Goal: Information Seeking & Learning: Learn about a topic

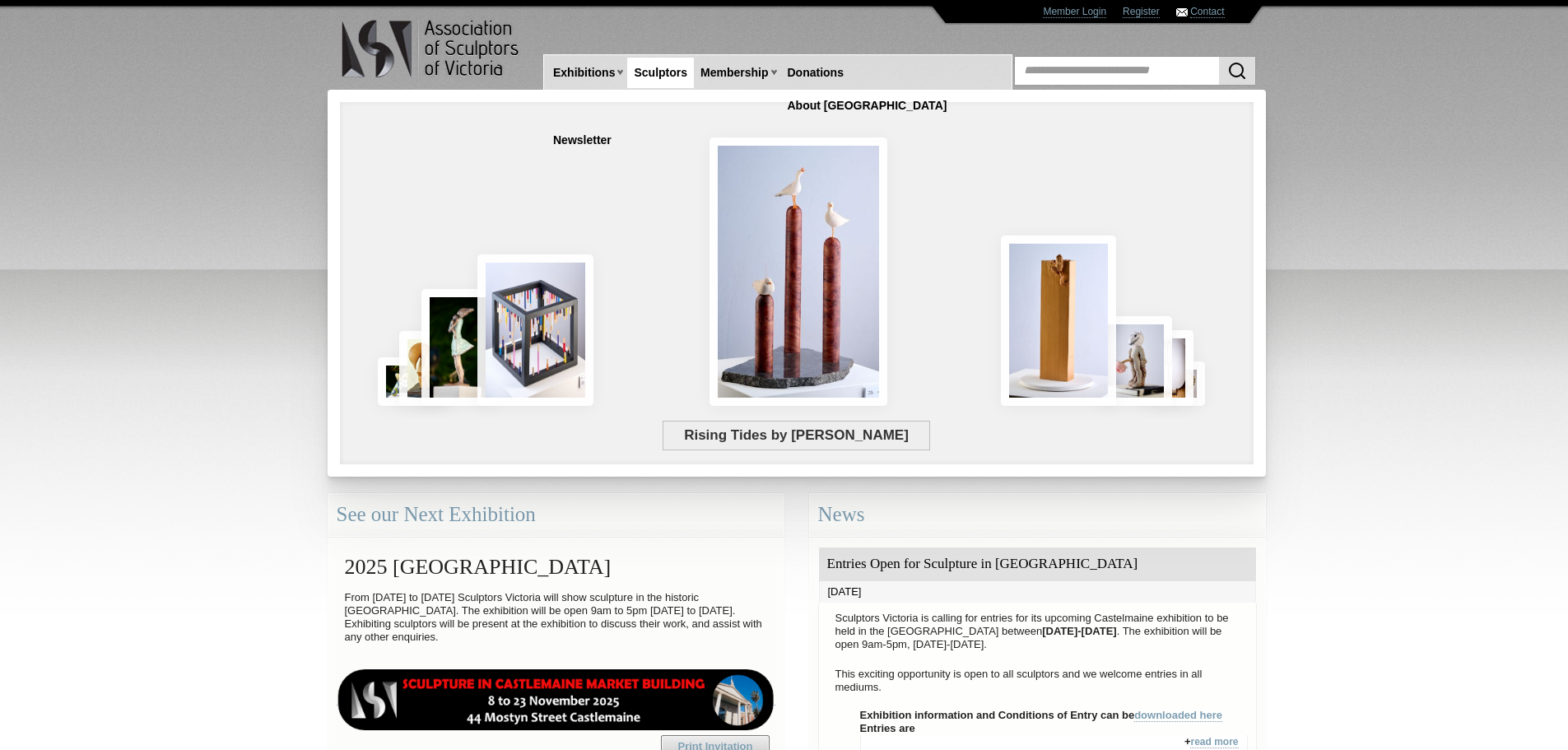
click at [663, 82] on link "Sculptors" at bounding box center [660, 73] width 66 height 31
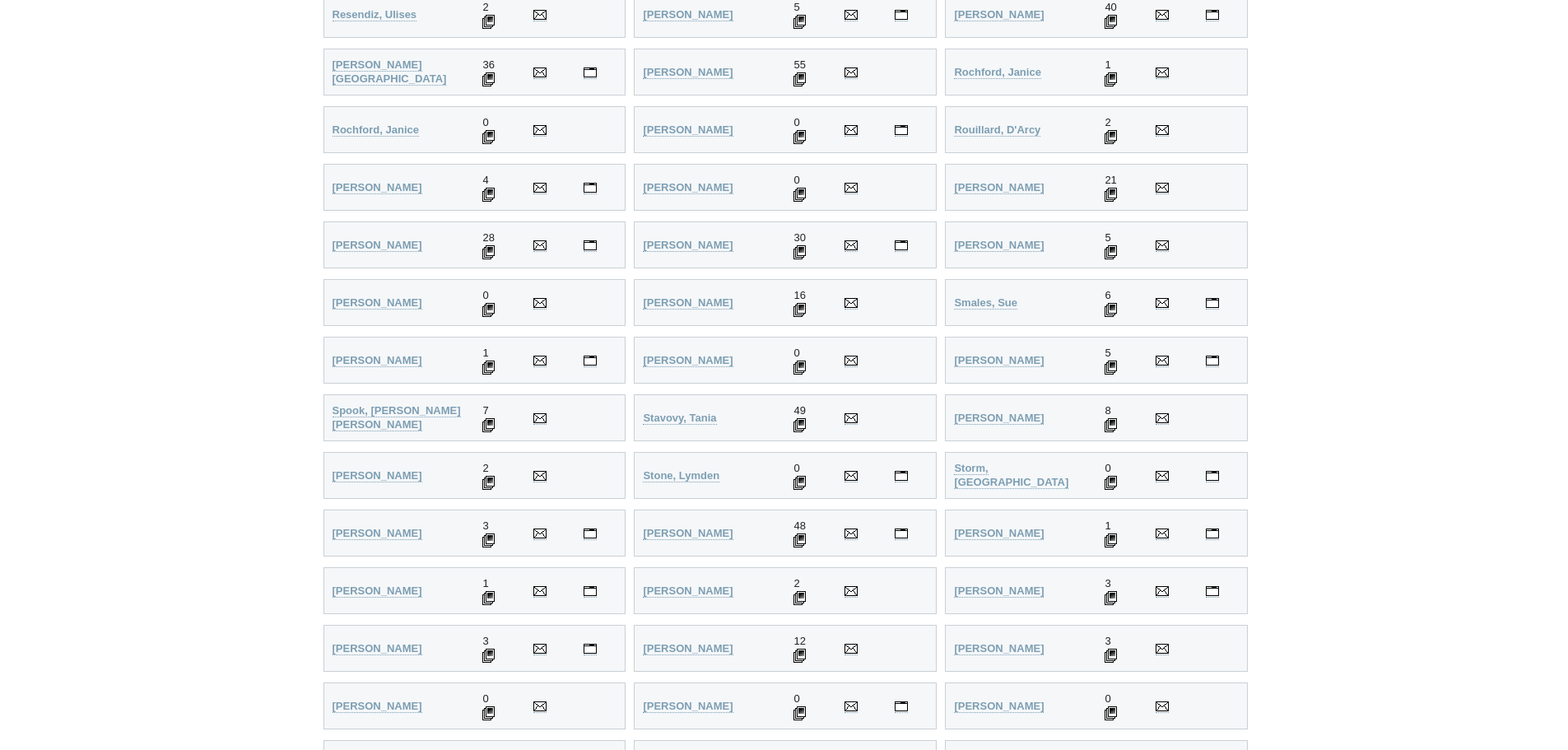
scroll to position [3595, 0]
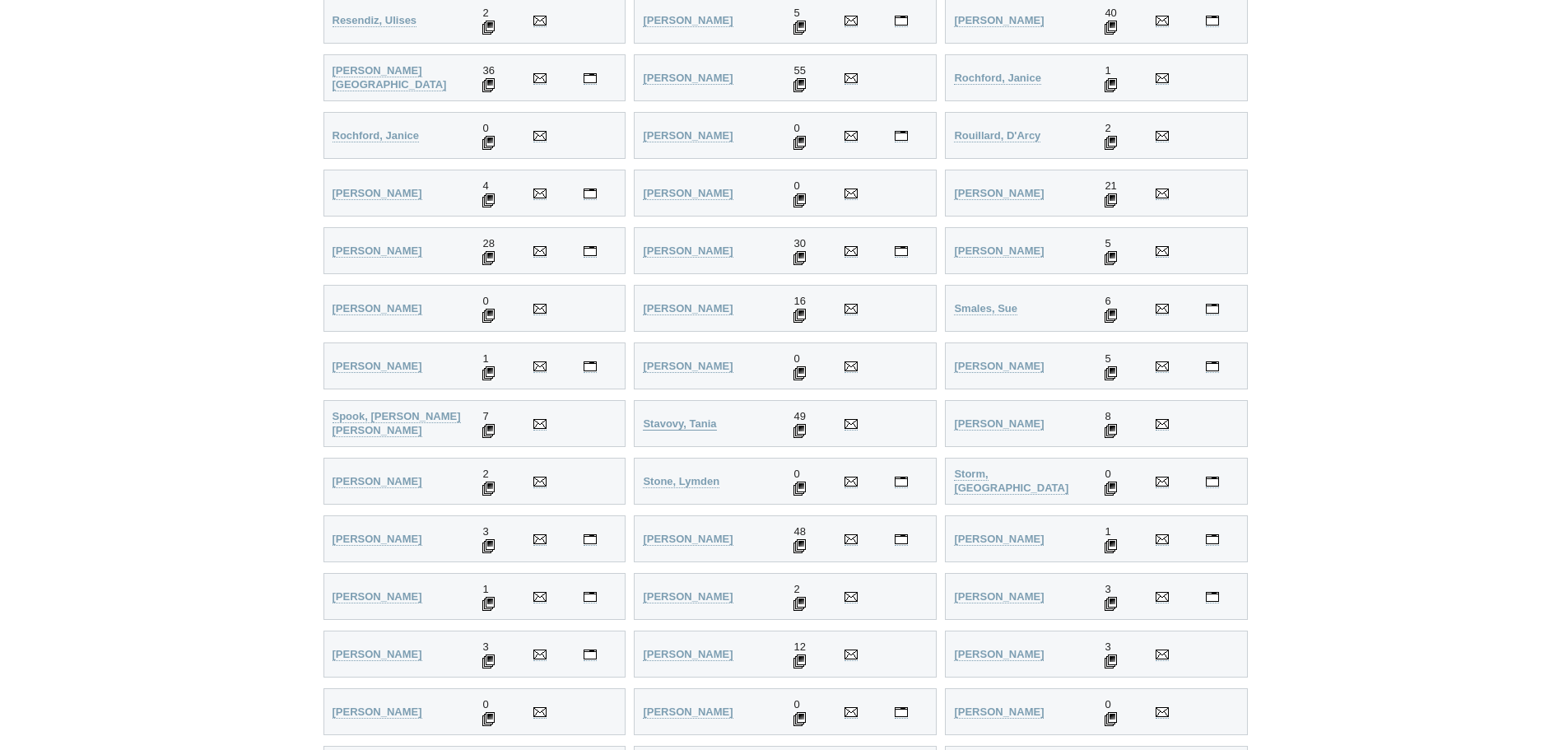
click at [672, 423] on strong "Stavovy, Tania" at bounding box center [679, 423] width 73 height 12
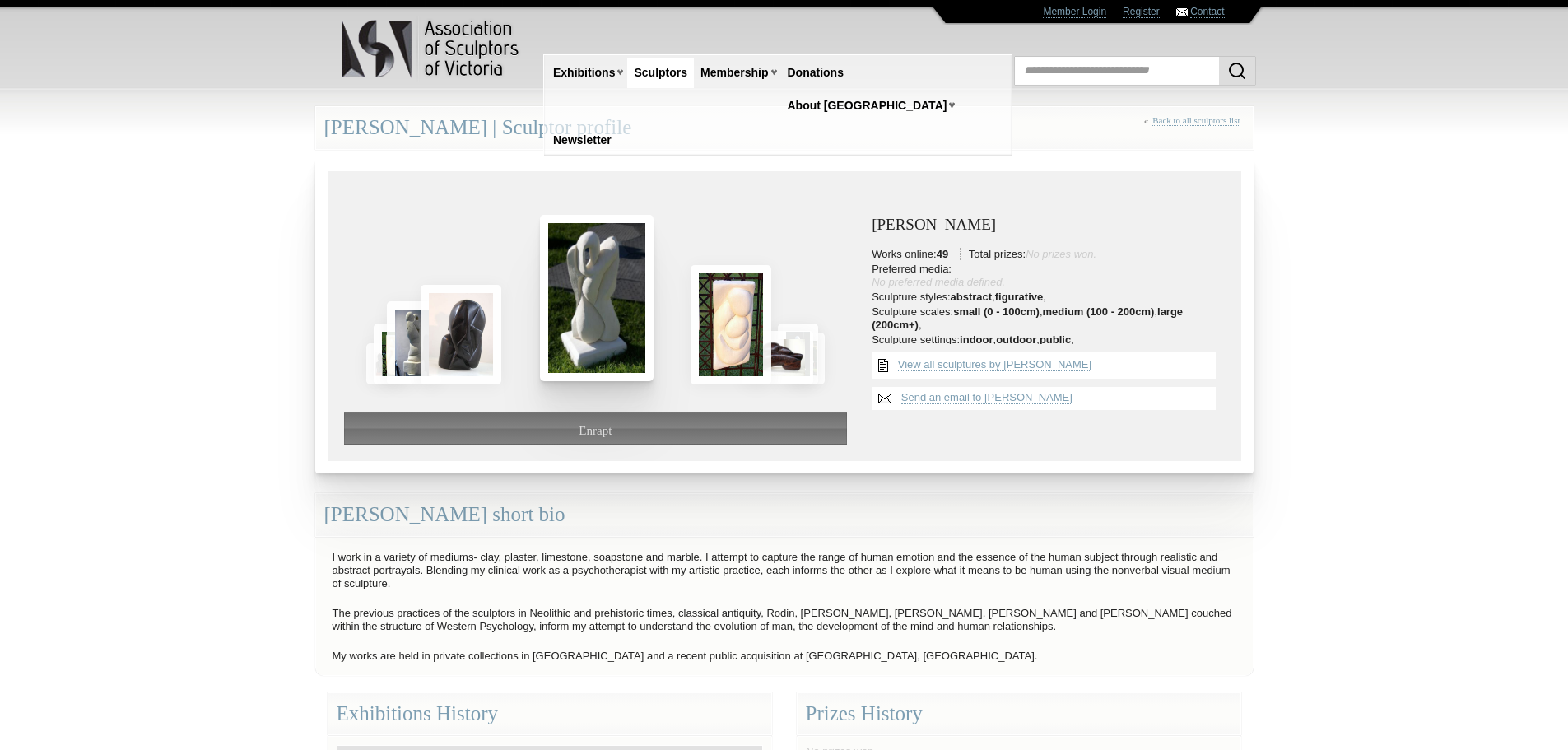
click at [590, 352] on img at bounding box center [596, 298] width 113 height 166
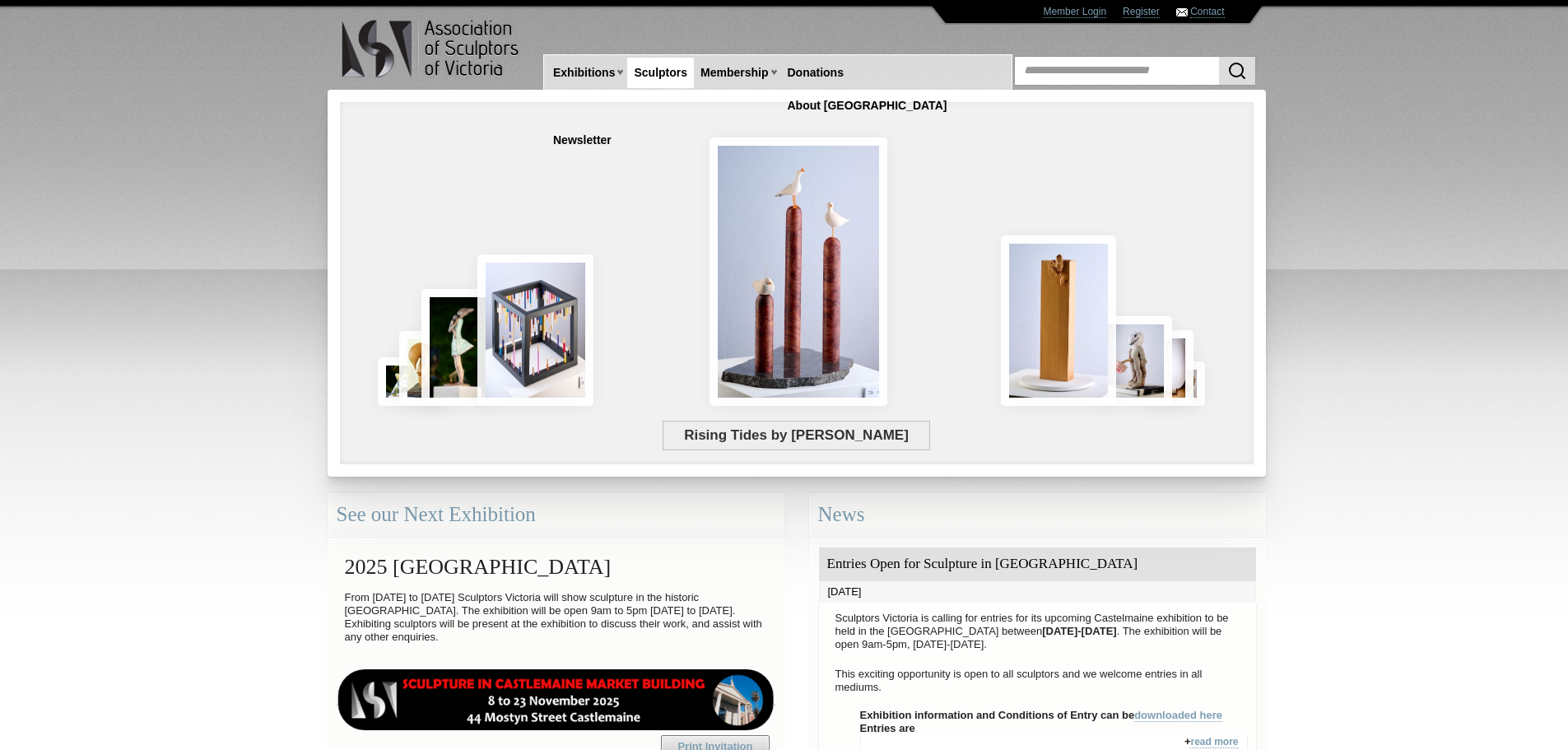
click at [674, 82] on link "Sculptors" at bounding box center [660, 73] width 66 height 31
click at [655, 75] on link "Sculptors" at bounding box center [660, 73] width 66 height 31
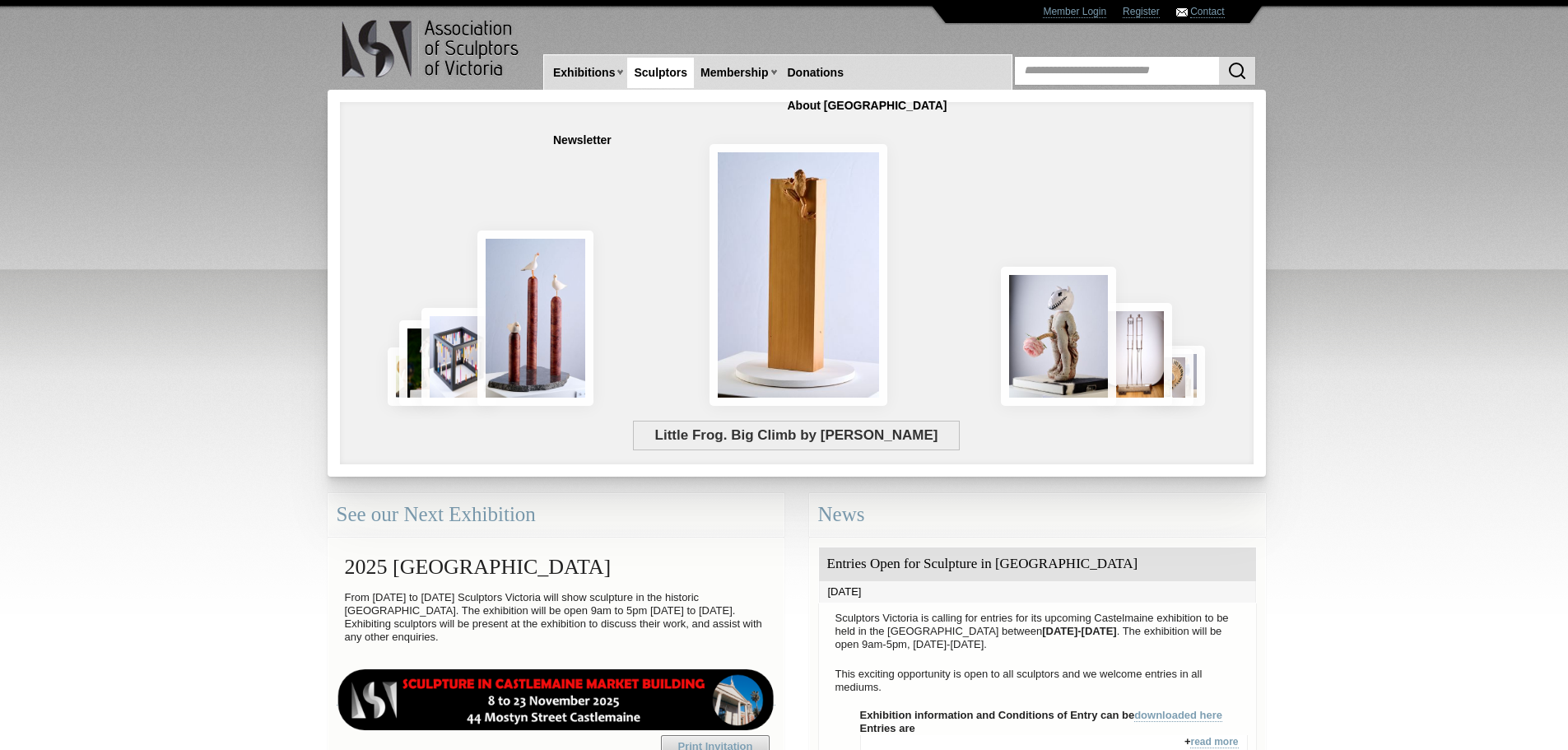
click at [655, 75] on link "Sculptors" at bounding box center [660, 73] width 66 height 31
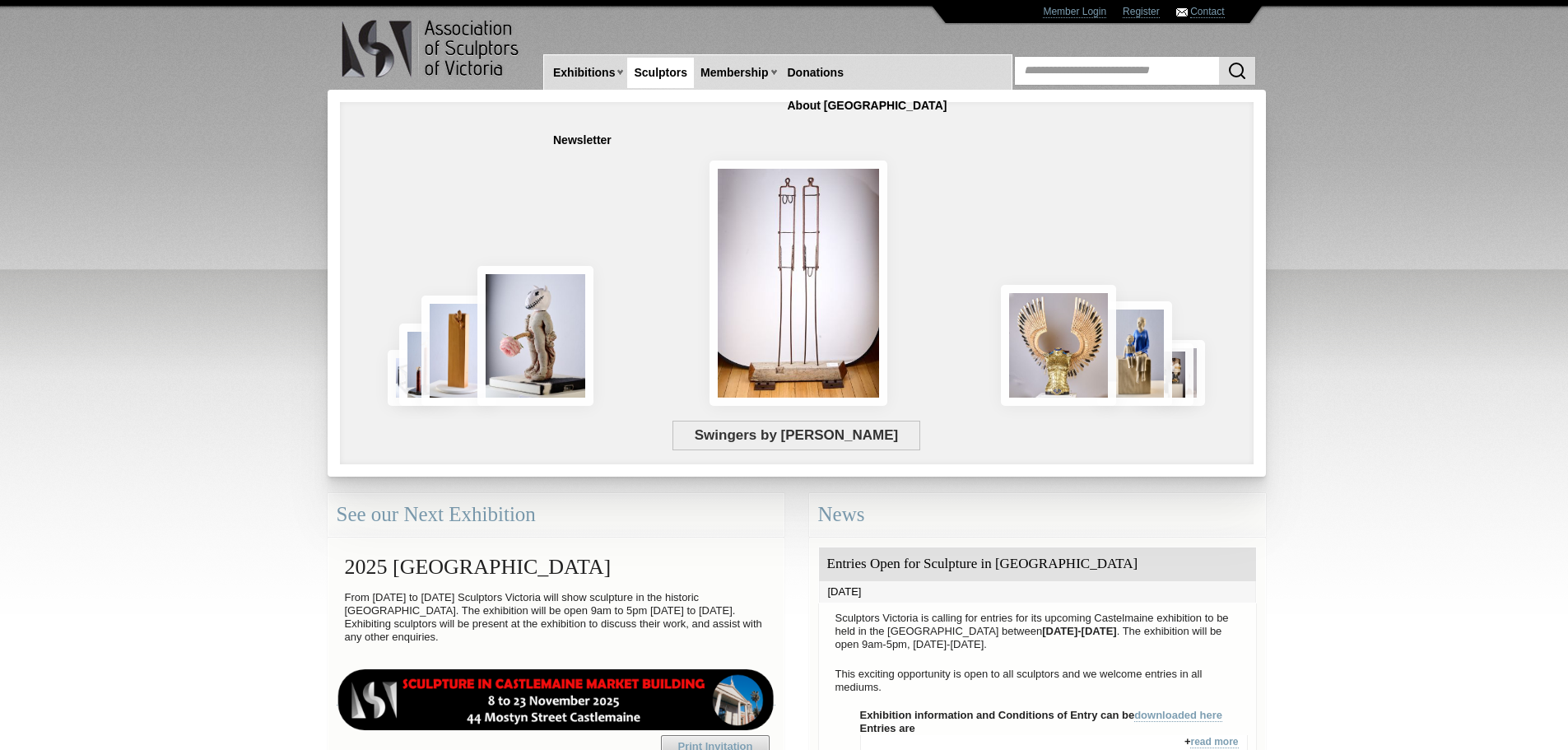
click at [638, 81] on link "Sculptors" at bounding box center [660, 73] width 66 height 31
click at [638, 79] on link "Sculptors" at bounding box center [660, 73] width 66 height 31
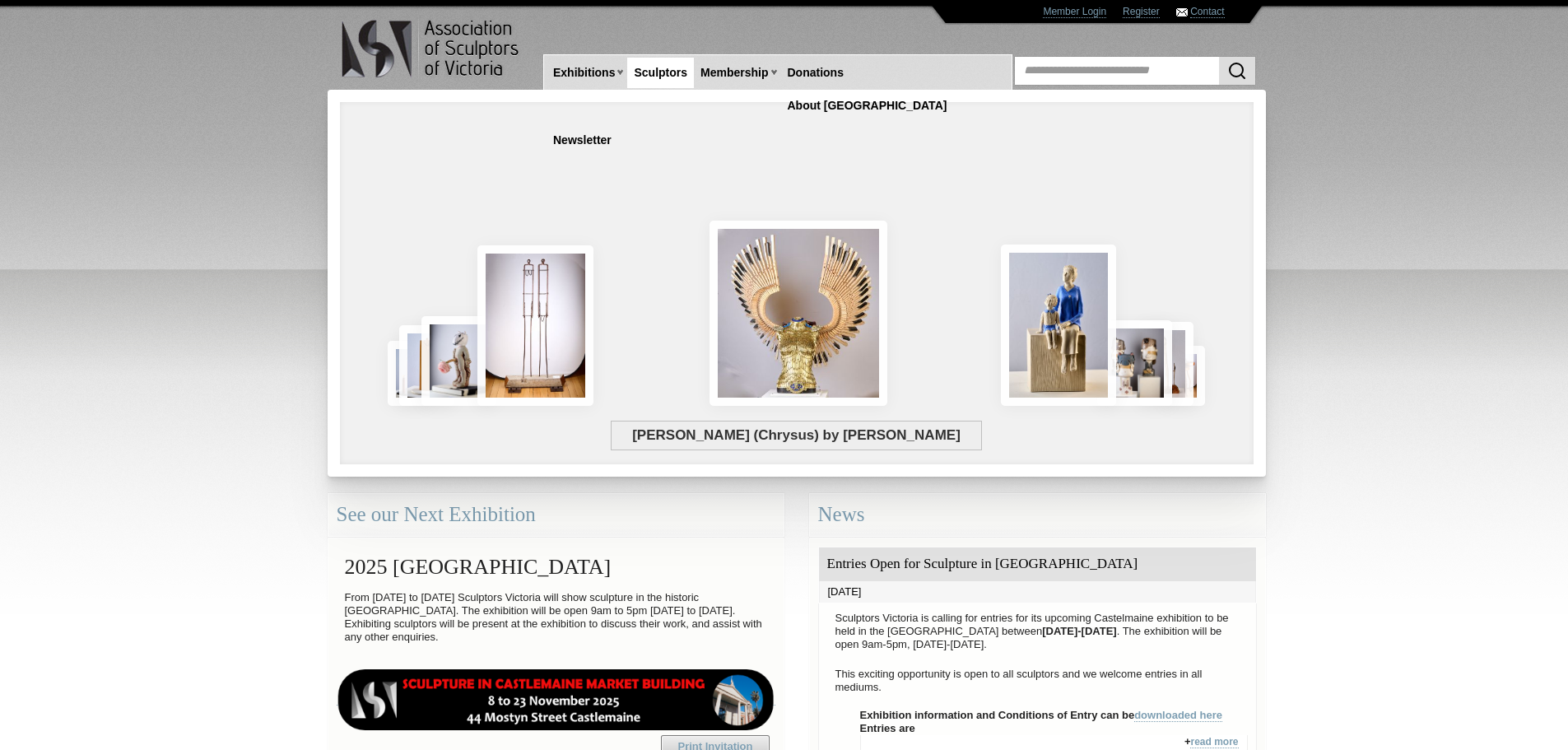
click at [679, 68] on link "Sculptors" at bounding box center [660, 73] width 66 height 31
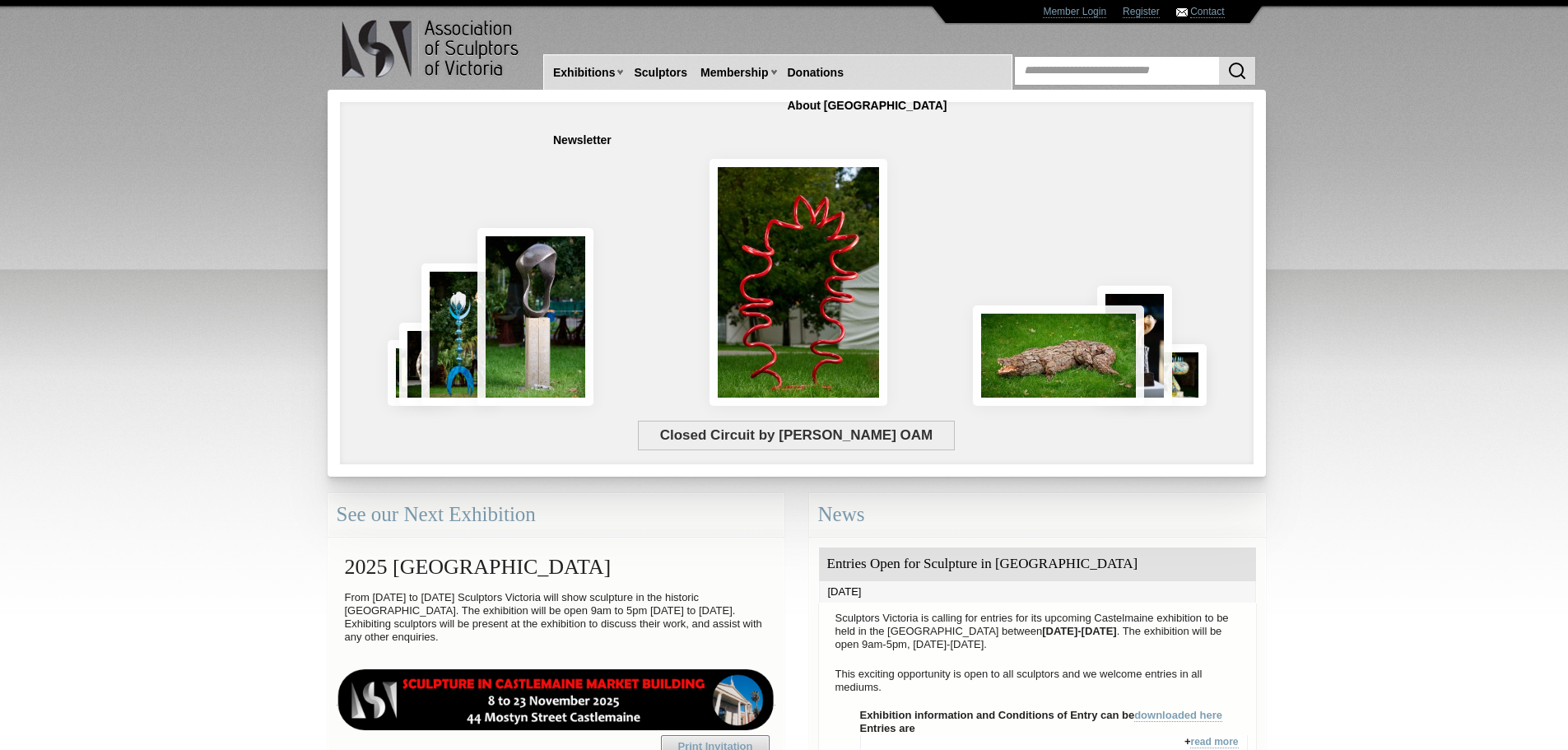
click at [1307, 226] on body "Toggle navigation Association of Sculptors of [GEOGRAPHIC_DATA] Home Exhibition…" at bounding box center [784, 375] width 1568 height 750
